Goal: Task Accomplishment & Management: Manage account settings

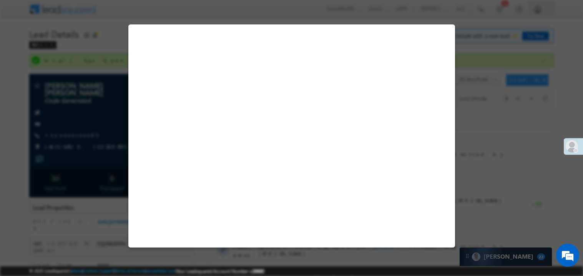
select select "Pitch Not Done"
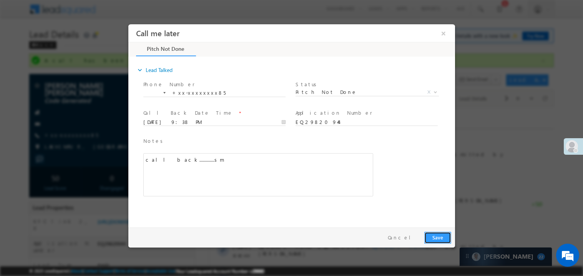
click at [441, 241] on button "Save" at bounding box center [437, 237] width 27 height 12
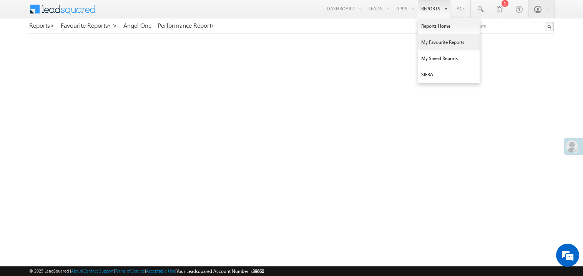
click at [430, 42] on link "My Favourite Reports" at bounding box center [448, 42] width 61 height 16
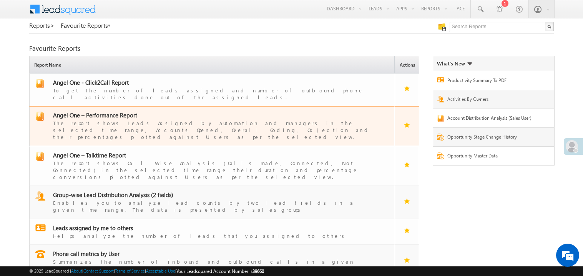
click at [106, 111] on span "Angel One – Performance Report" at bounding box center [95, 115] width 84 height 8
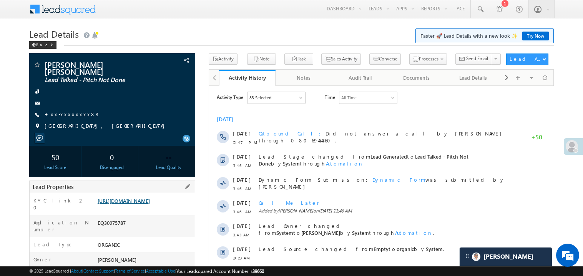
click at [141, 204] on link "https://angelbroking1-pk3em7sa.customui-test.leadsquared.com?leadId=4732be6b-33…" at bounding box center [124, 200] width 52 height 7
